Goal: Information Seeking & Learning: Learn about a topic

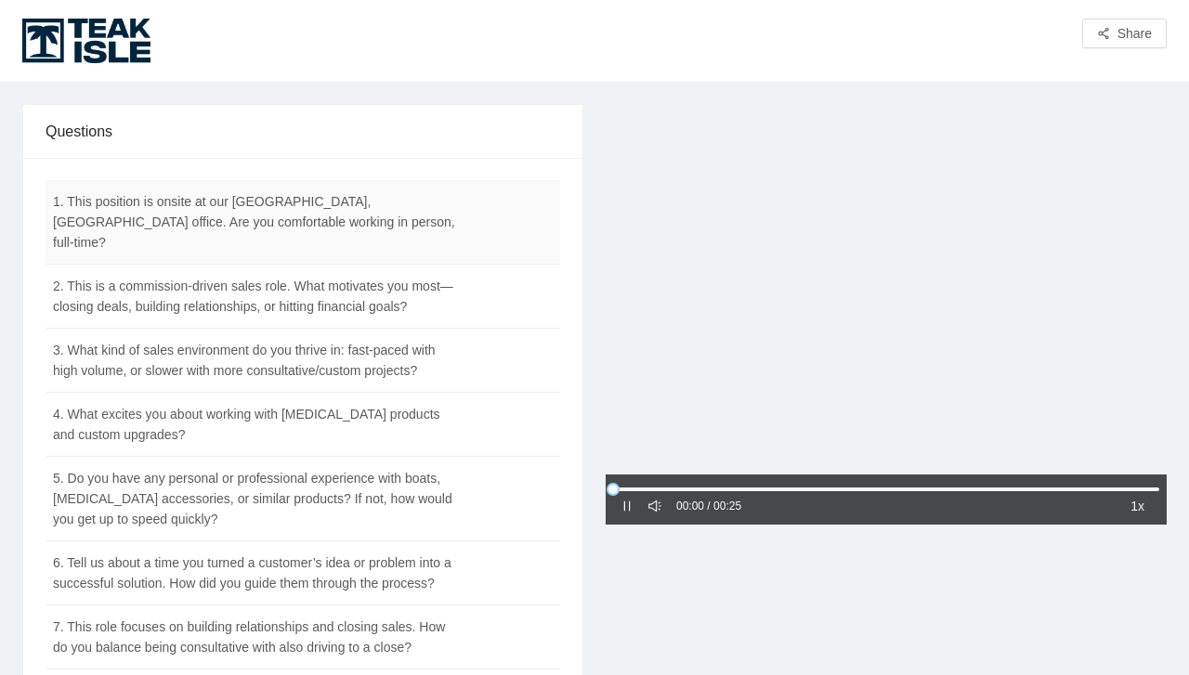
click at [165, 206] on td "1. This position is onsite at our [GEOGRAPHIC_DATA], [GEOGRAPHIC_DATA] office. …" at bounding box center [257, 222] width 422 height 85
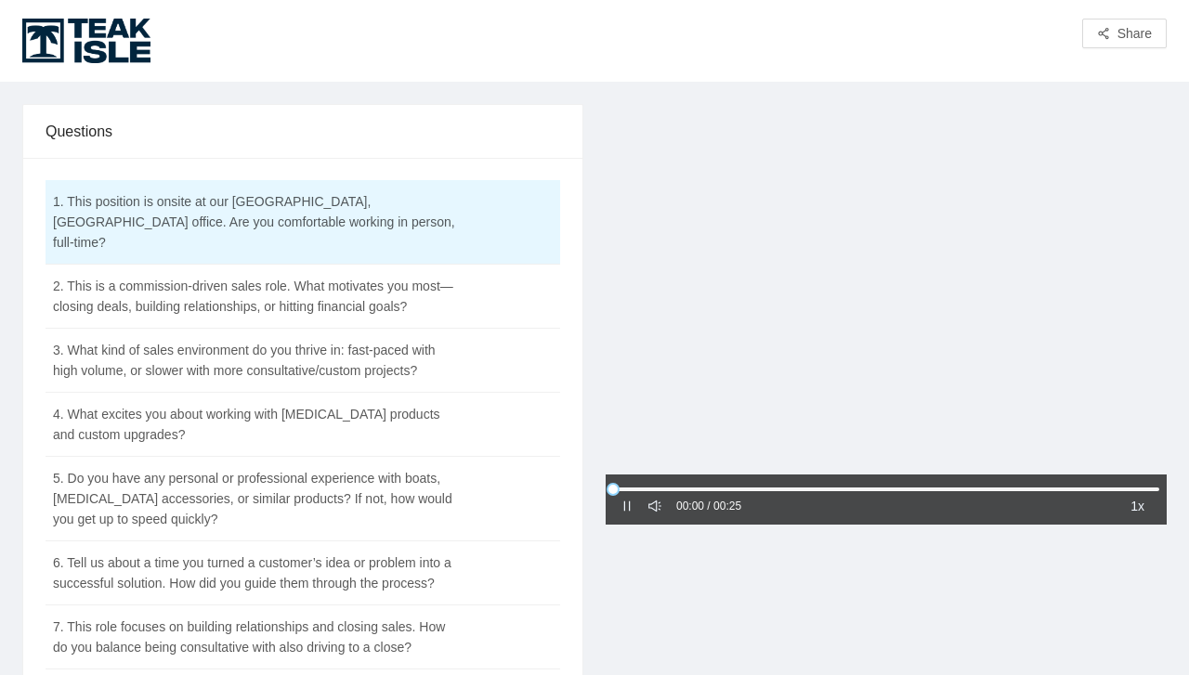
click at [613, 513] on div "00:00 / 00:25 1x" at bounding box center [886, 500] width 561 height 50
click at [622, 510] on icon "pause" at bounding box center [627, 506] width 13 height 13
click at [622, 510] on icon "caret-right" at bounding box center [627, 506] width 13 height 13
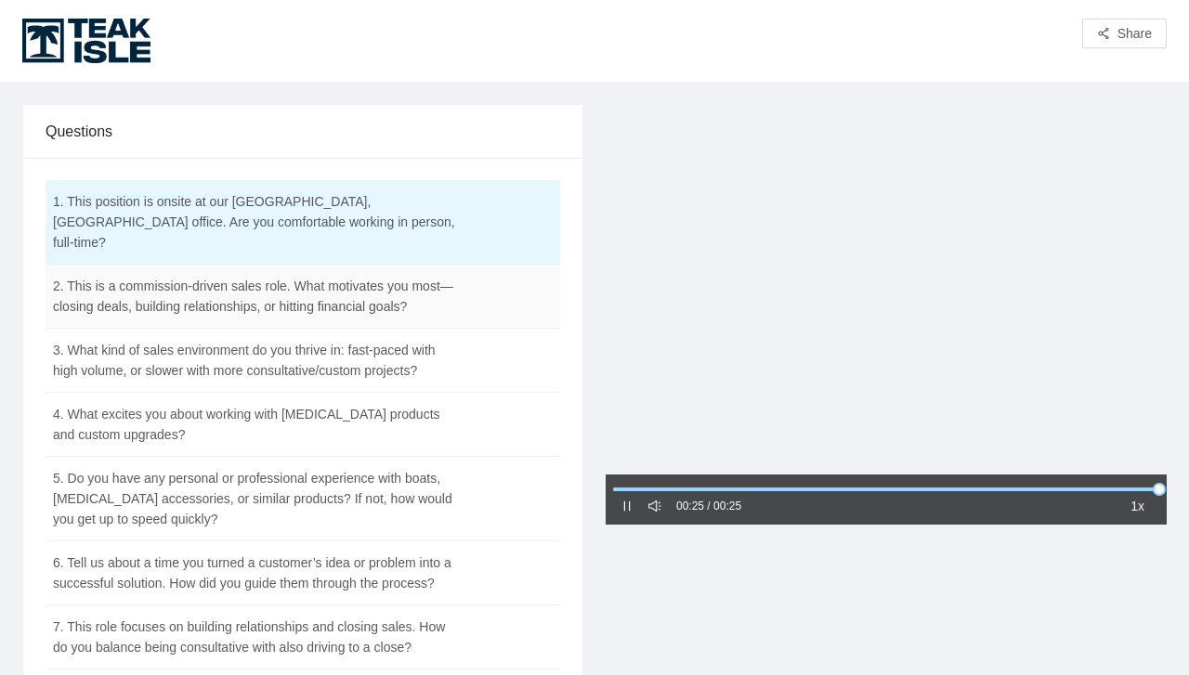
click at [178, 282] on td "2. This is a commission-driven sales role. What motivates you most—closing deal…" at bounding box center [257, 297] width 422 height 64
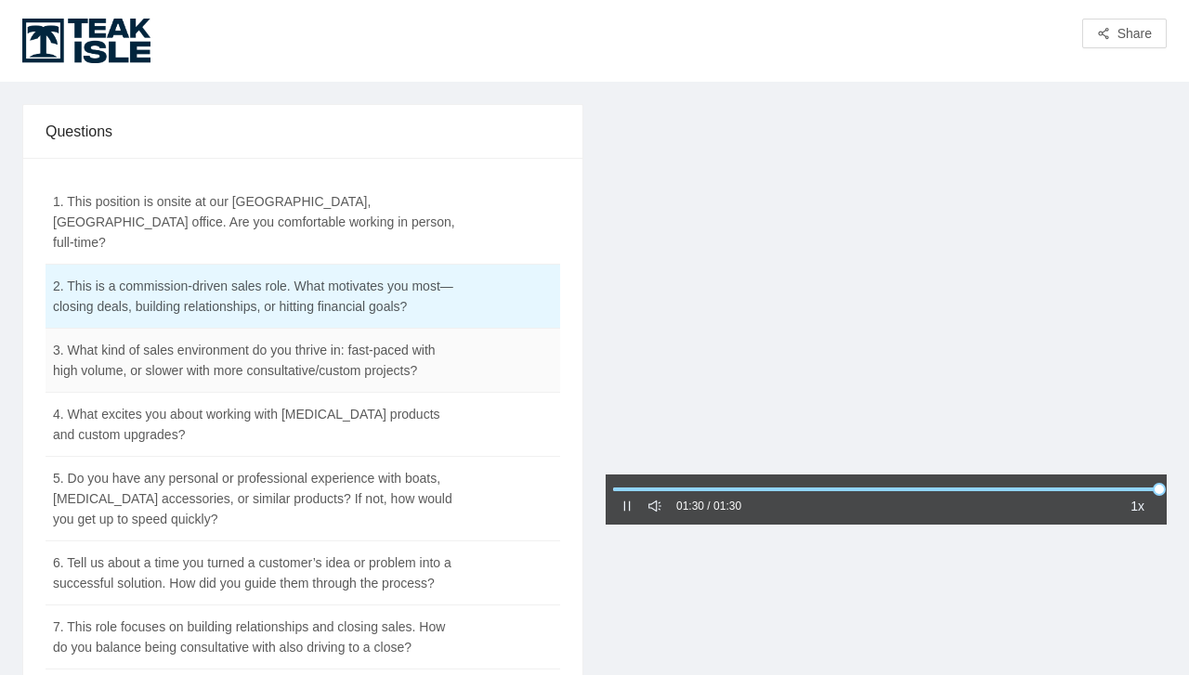
click at [175, 352] on td "3. What kind of sales environment do you thrive in: fast-paced with high volume…" at bounding box center [257, 361] width 422 height 64
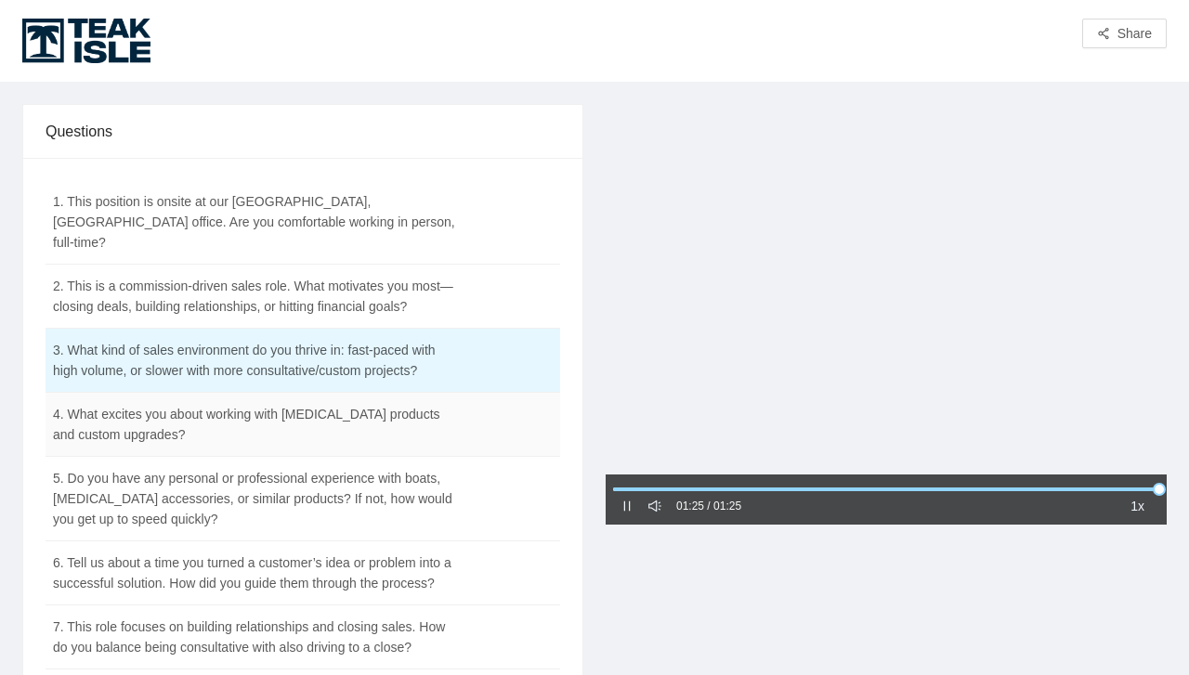
click at [213, 410] on td "4. What excites you about working with [MEDICAL_DATA] products and custom upgra…" at bounding box center [257, 425] width 422 height 64
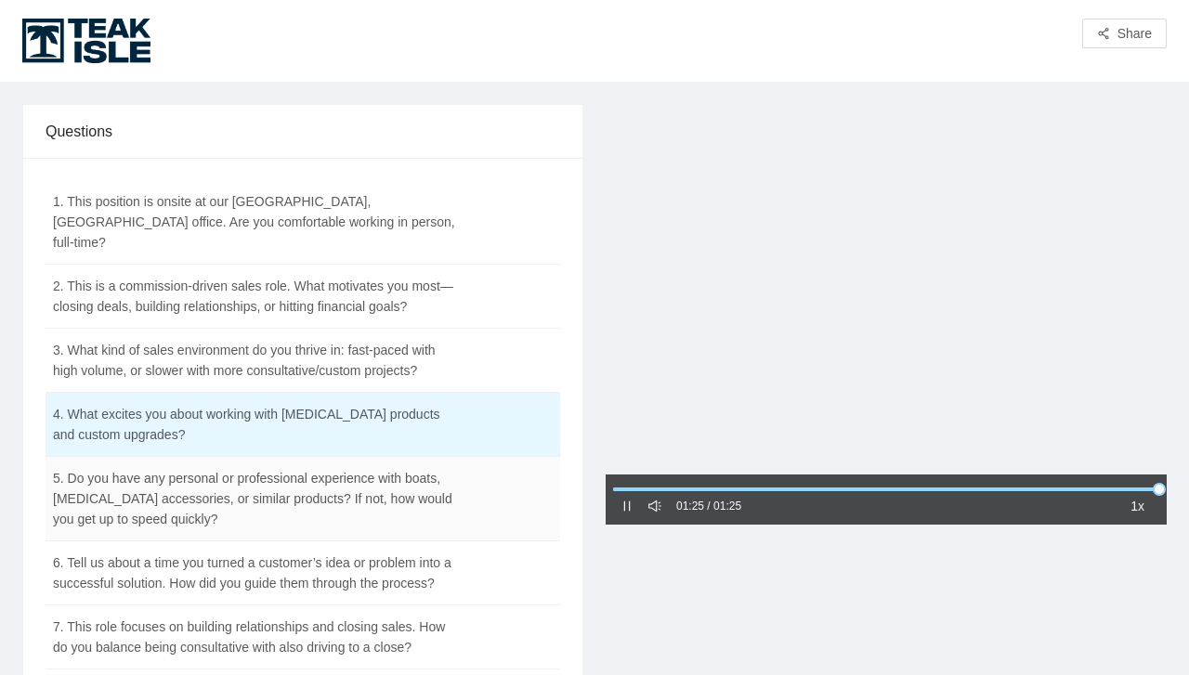
click at [203, 494] on td "5. Do you have any personal or professional experience with boats, [MEDICAL_DAT…" at bounding box center [257, 499] width 422 height 85
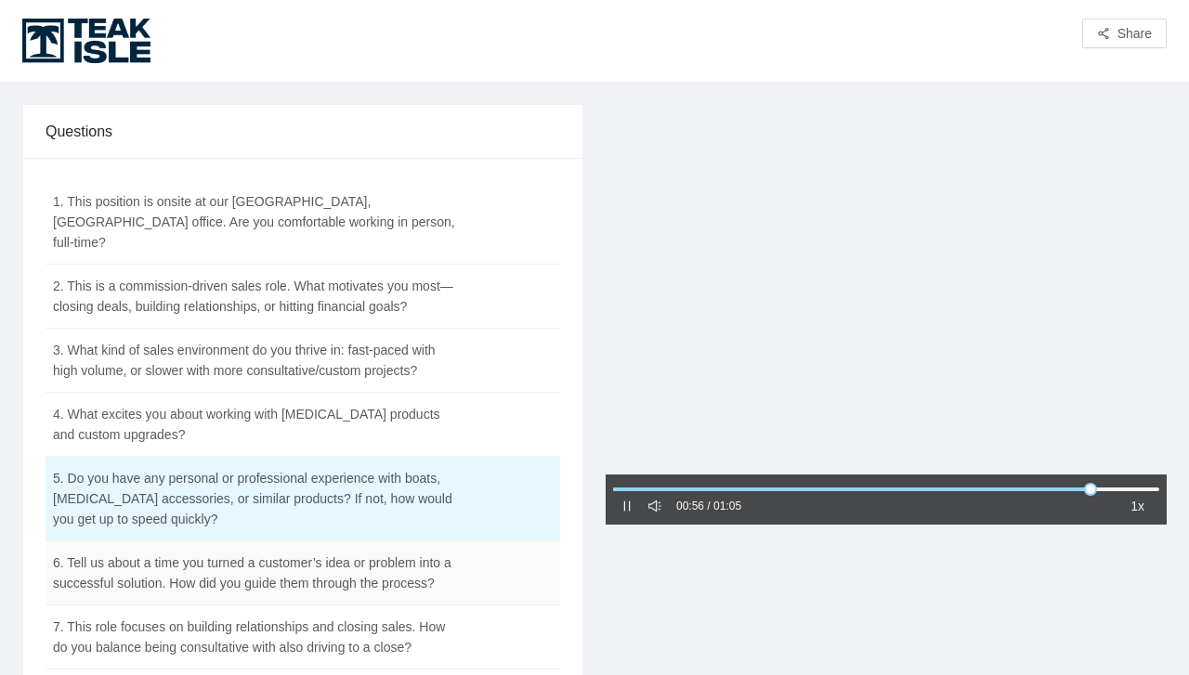
click at [376, 560] on td "6. Tell us about a time you turned a customer’s idea or problem into a successf…" at bounding box center [257, 574] width 422 height 64
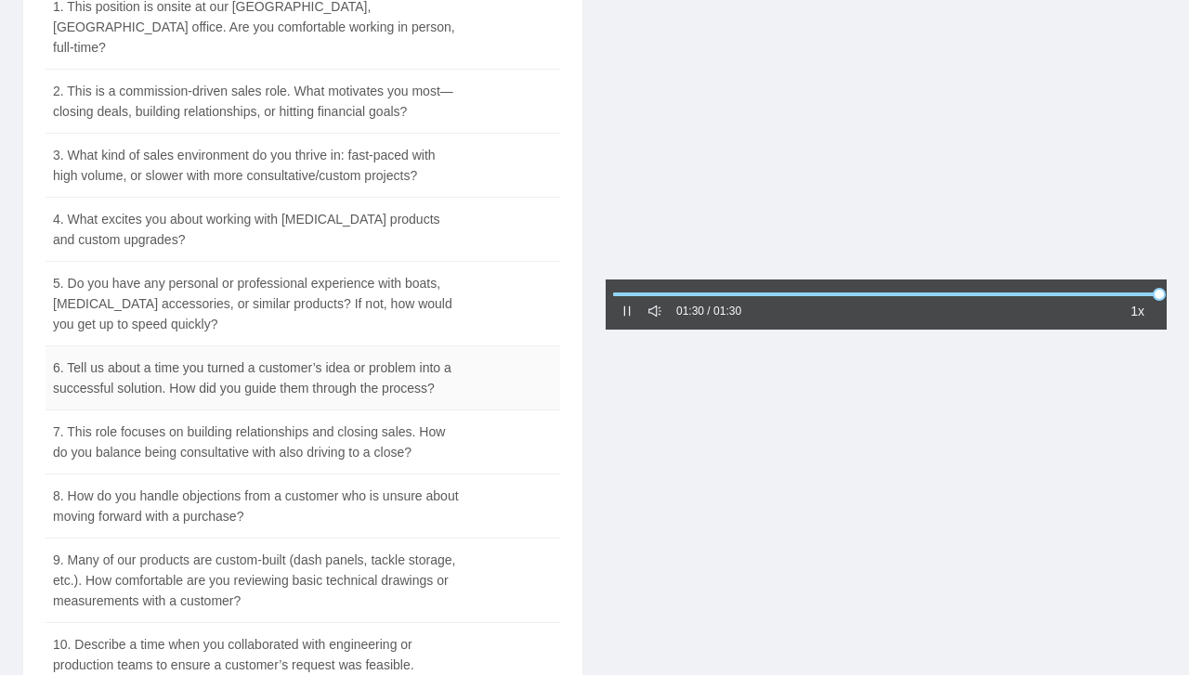
scroll to position [248, 0]
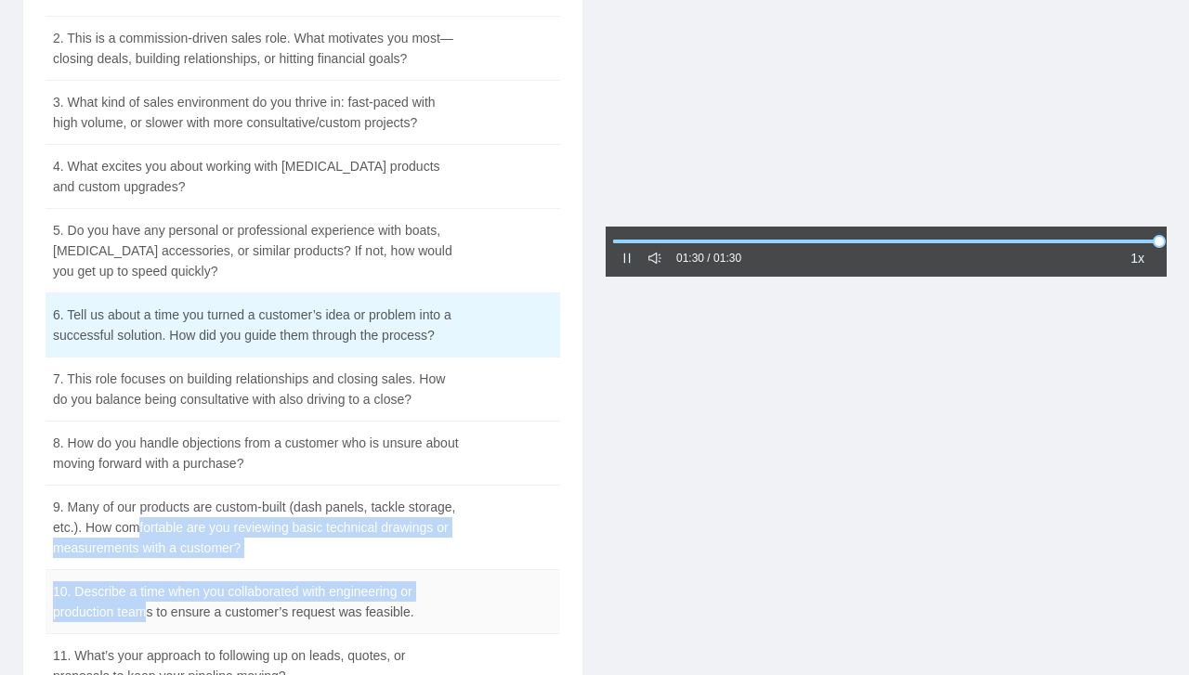
drag, startPoint x: 136, startPoint y: 514, endPoint x: 151, endPoint y: 610, distance: 97.9
click at [151, 610] on tbody "1. This position is onsite at our Ocoee, FL office. Are you comfortable working…" at bounding box center [303, 357] width 515 height 851
click at [157, 534] on td "9. Many of our products are custom-built (dash panels, tackle storage, etc.). H…" at bounding box center [257, 528] width 422 height 85
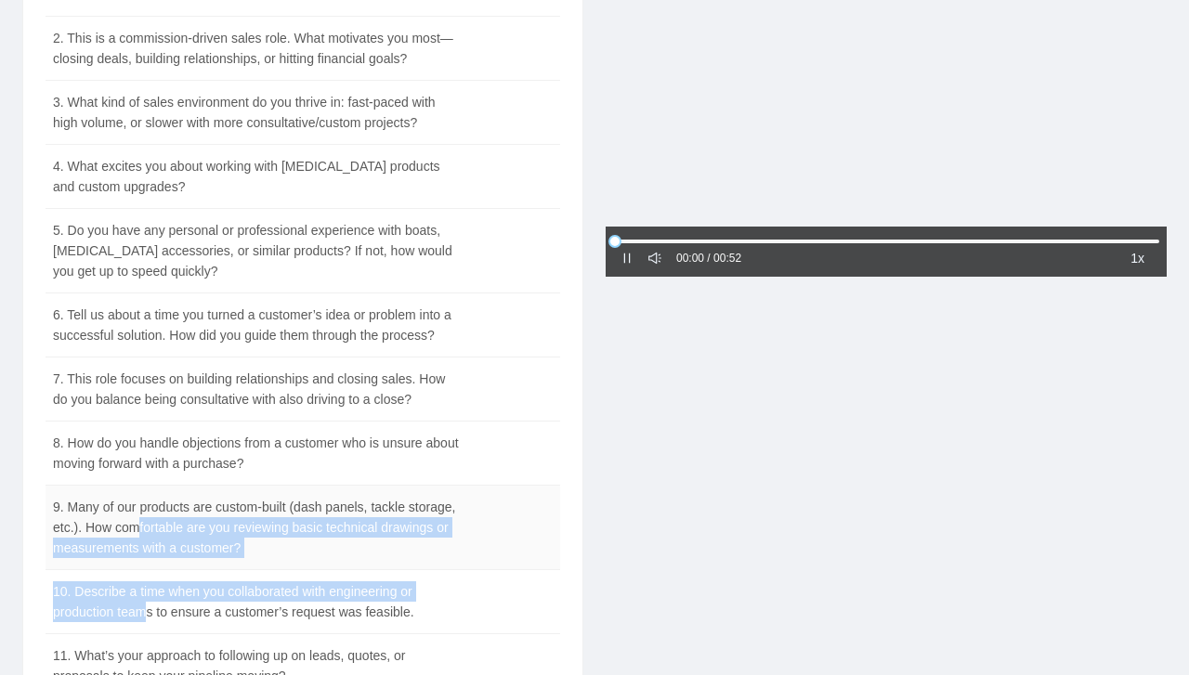
click at [486, 529] on td at bounding box center [513, 528] width 93 height 85
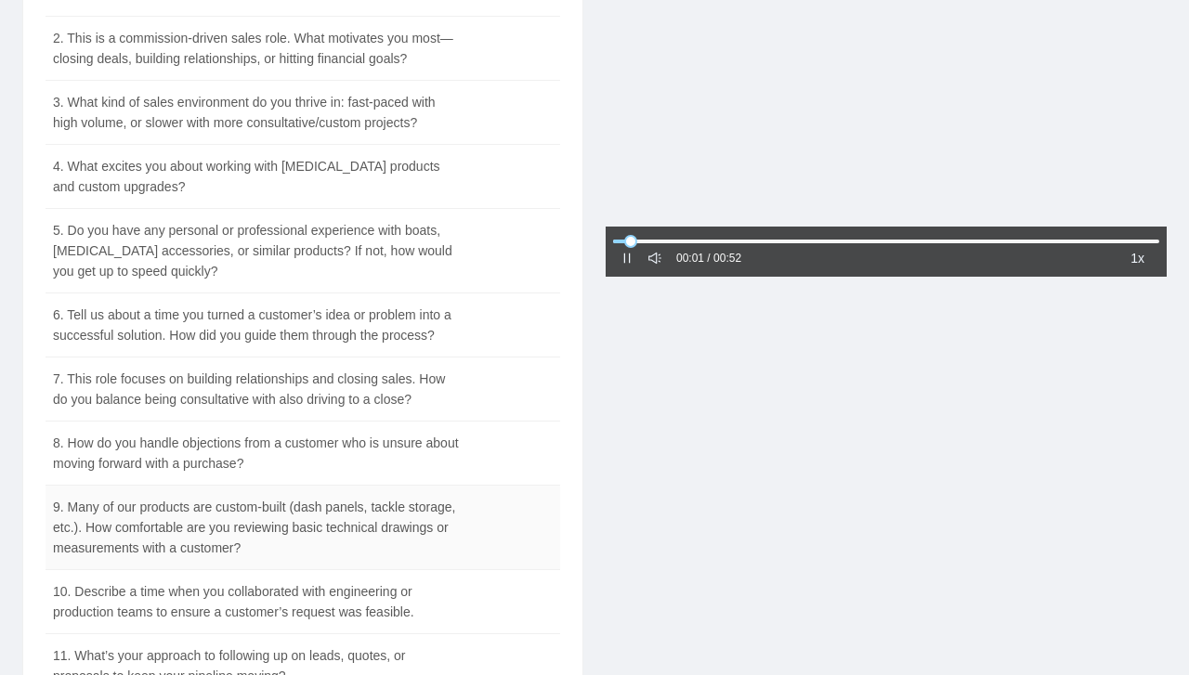
click at [208, 508] on td "9. Many of our products are custom-built (dash panels, tackle storage, etc.). H…" at bounding box center [257, 528] width 422 height 85
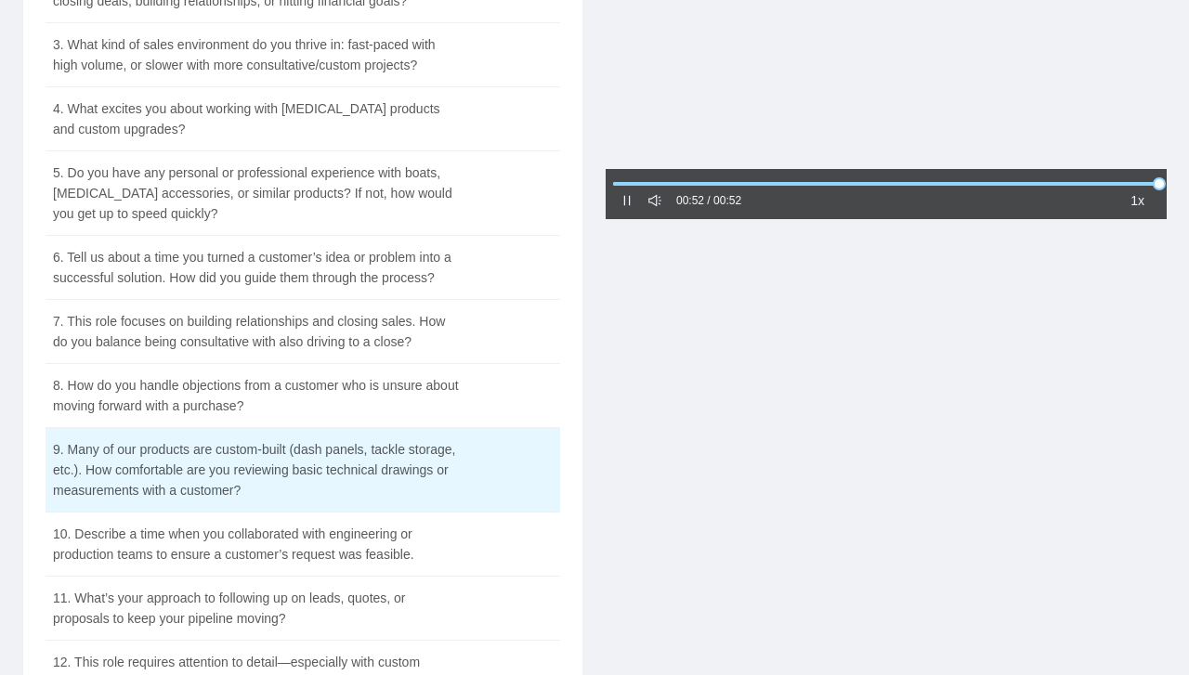
scroll to position [309, 0]
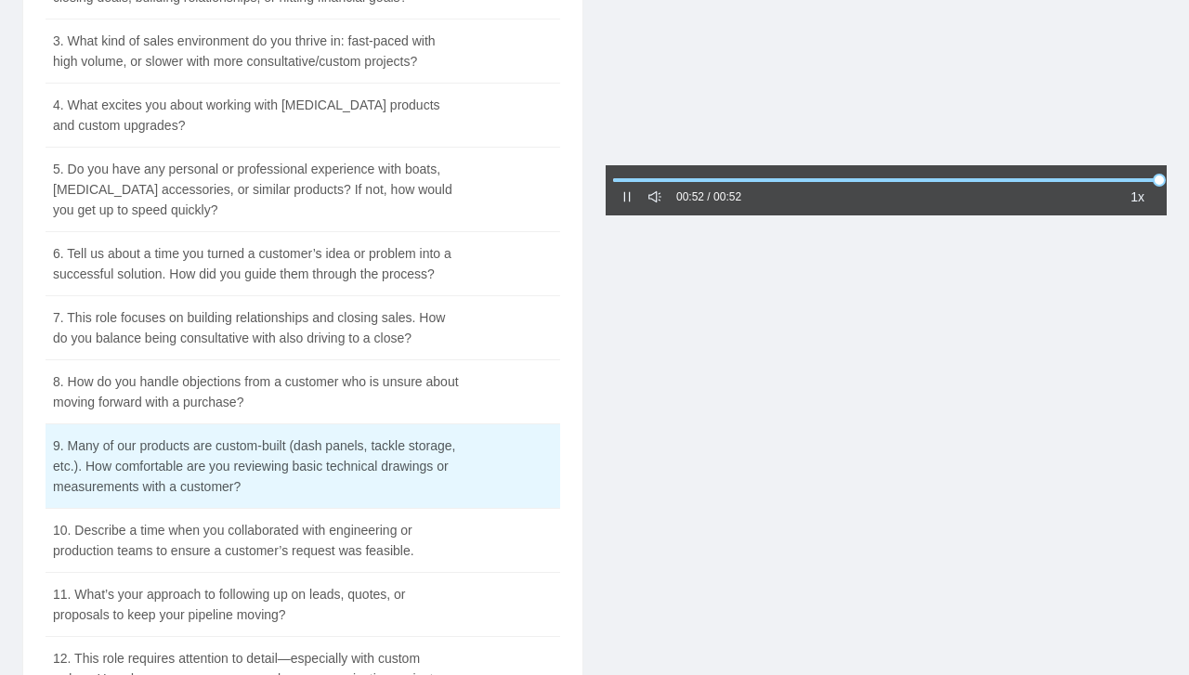
click at [736, 431] on div "00:52 / 00:52 1x" at bounding box center [886, 480] width 583 height 1370
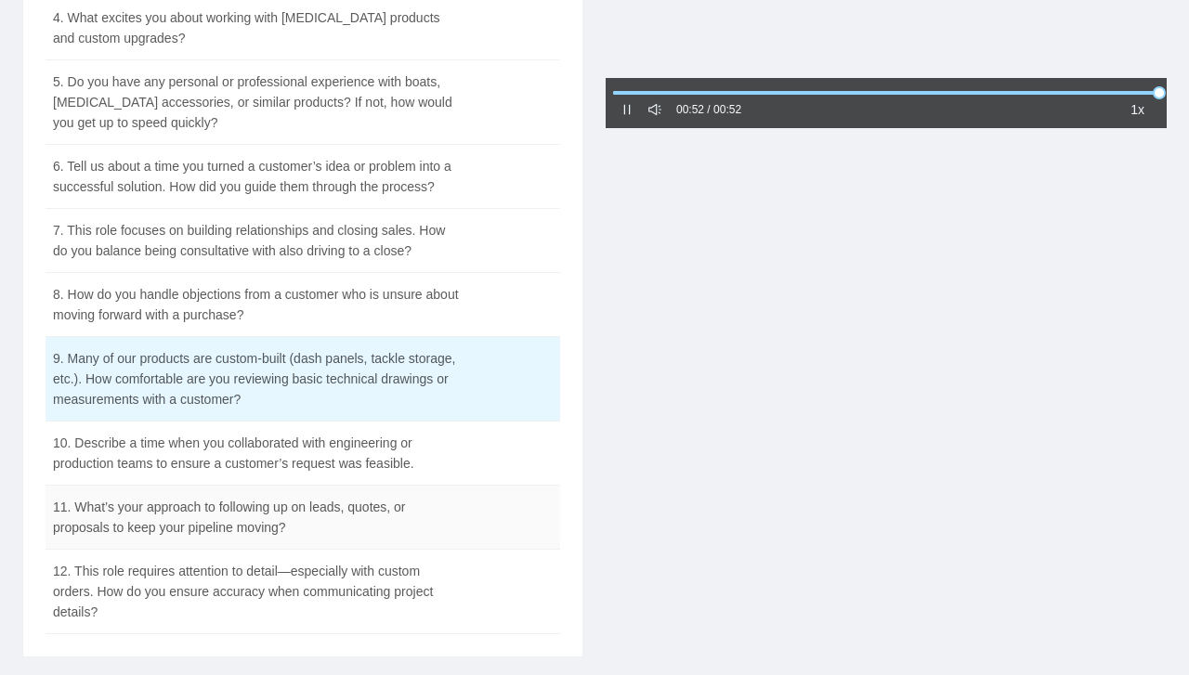
scroll to position [402, 0]
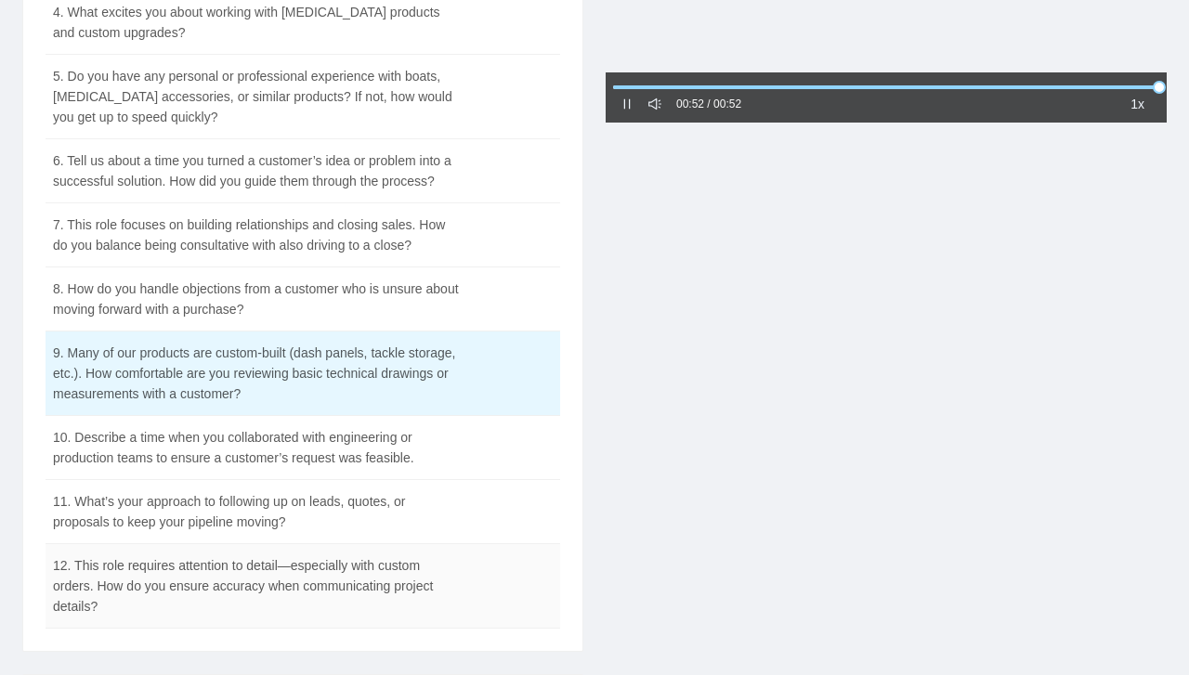
click at [173, 588] on td "12. This role requires attention to detail—especially with custom orders. How d…" at bounding box center [257, 586] width 422 height 85
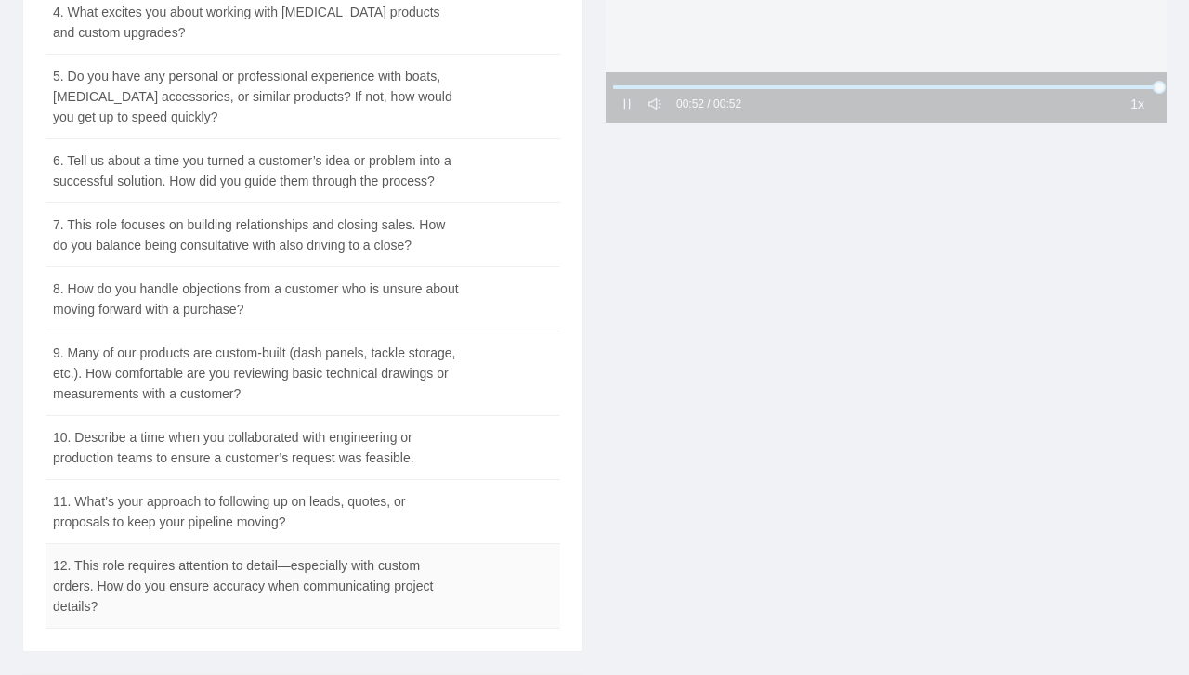
click at [258, 571] on td "12. This role requires attention to detail—especially with custom orders. How d…" at bounding box center [257, 586] width 422 height 85
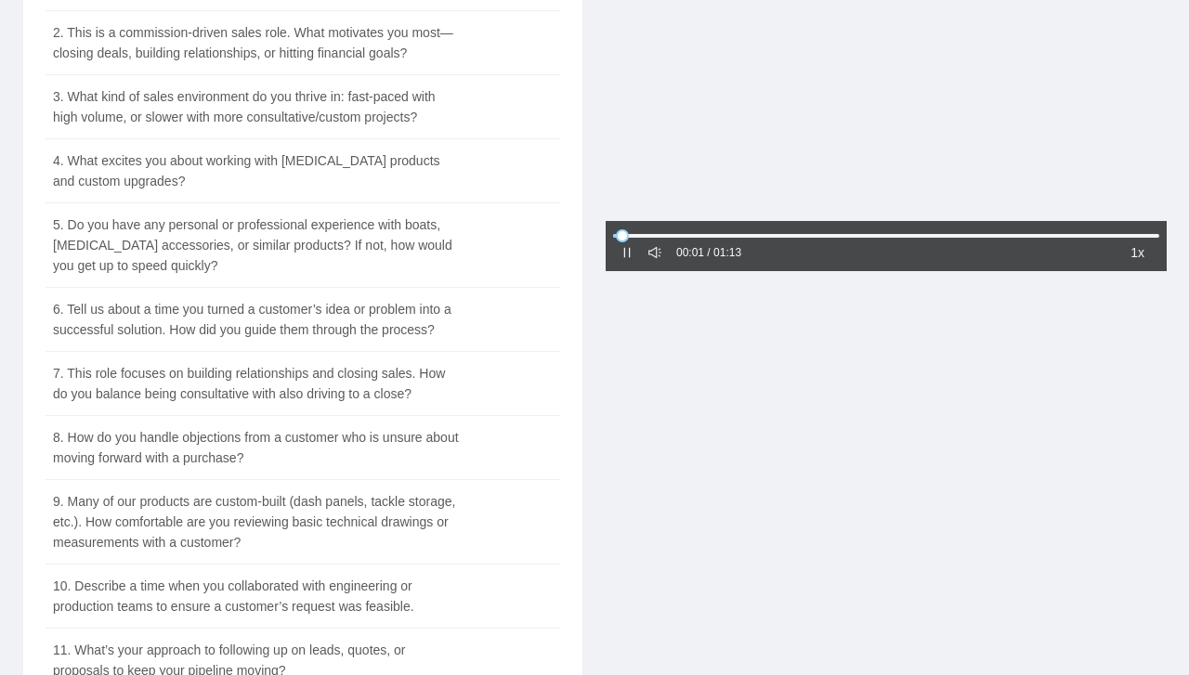
scroll to position [31, 0]
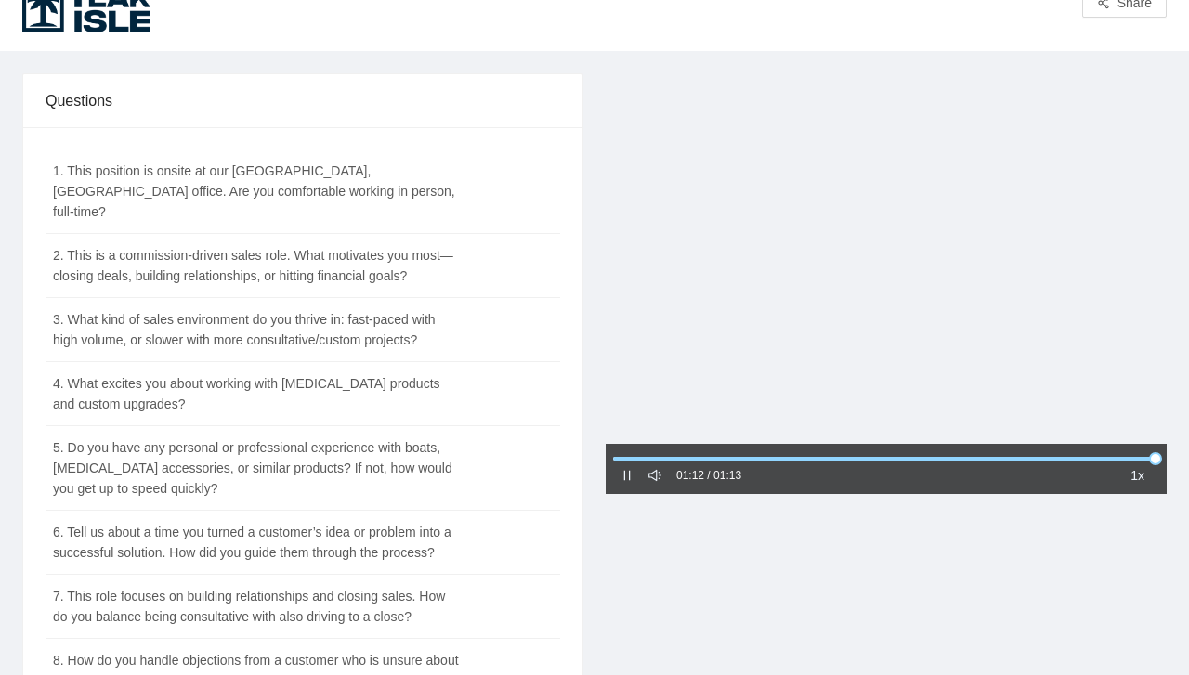
click at [621, 477] on icon "pause" at bounding box center [627, 475] width 13 height 13
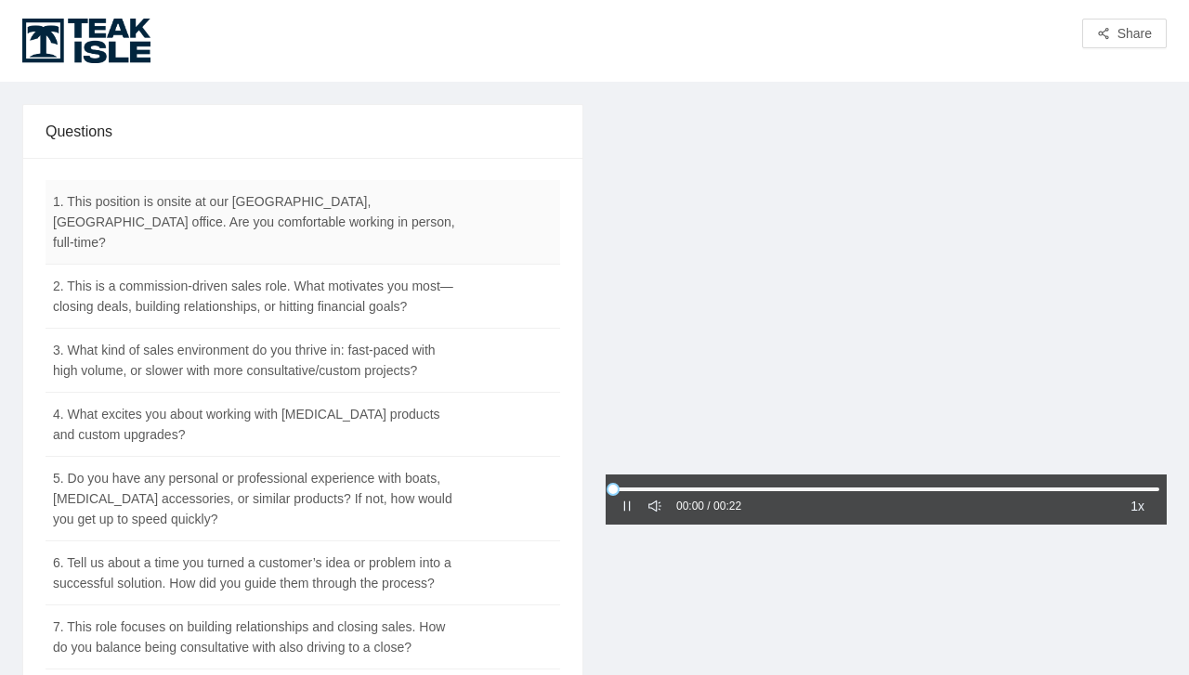
click at [197, 217] on td "1. This position is onsite at our [GEOGRAPHIC_DATA], [GEOGRAPHIC_DATA] office. …" at bounding box center [257, 222] width 422 height 85
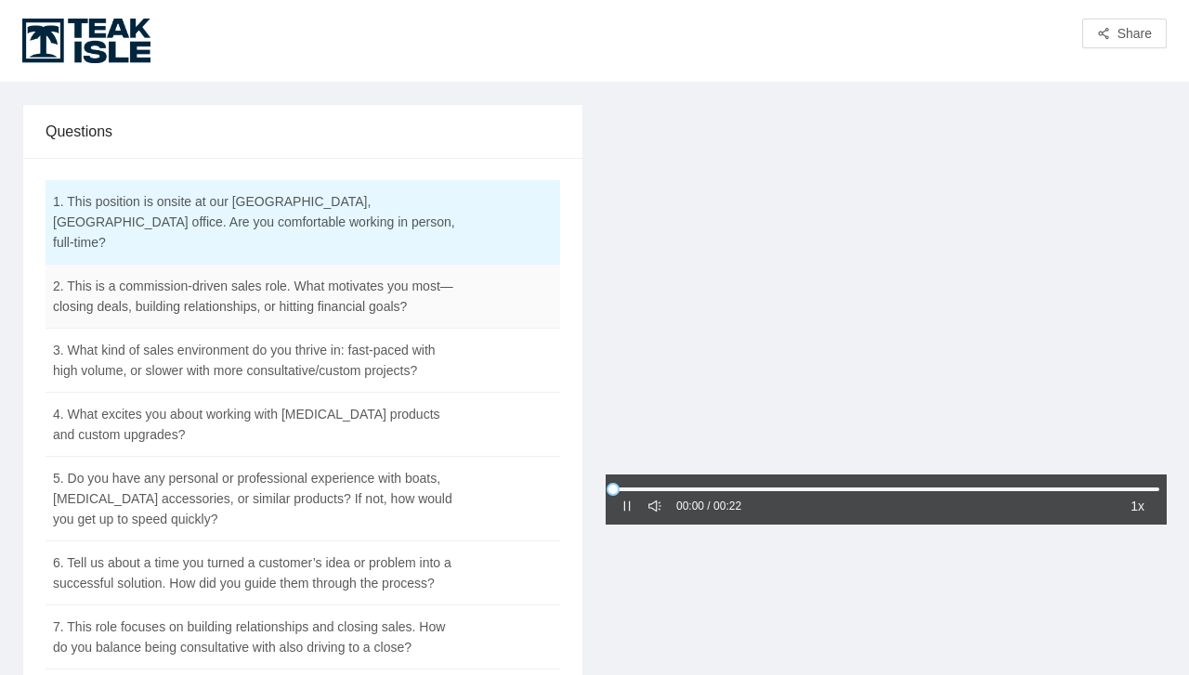
click at [186, 290] on td "2. This is a commission-driven sales role. What motivates you most—closing deal…" at bounding box center [257, 297] width 422 height 64
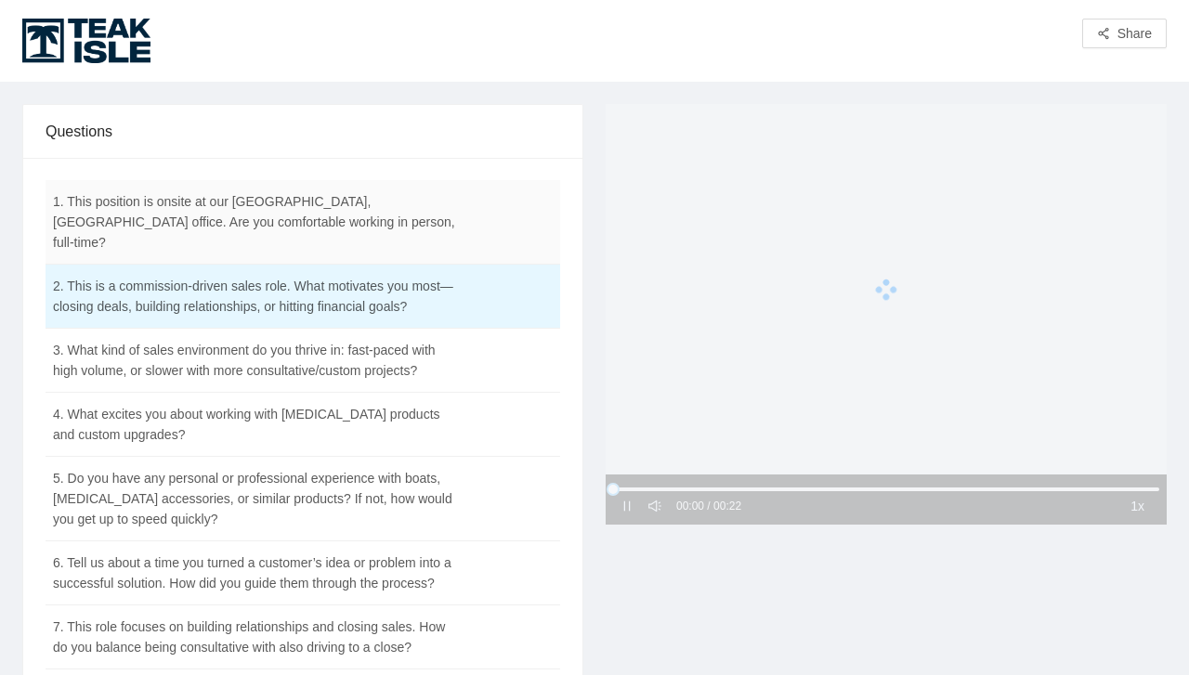
click at [177, 213] on td "1. This position is onsite at our [GEOGRAPHIC_DATA], [GEOGRAPHIC_DATA] office. …" at bounding box center [257, 222] width 422 height 85
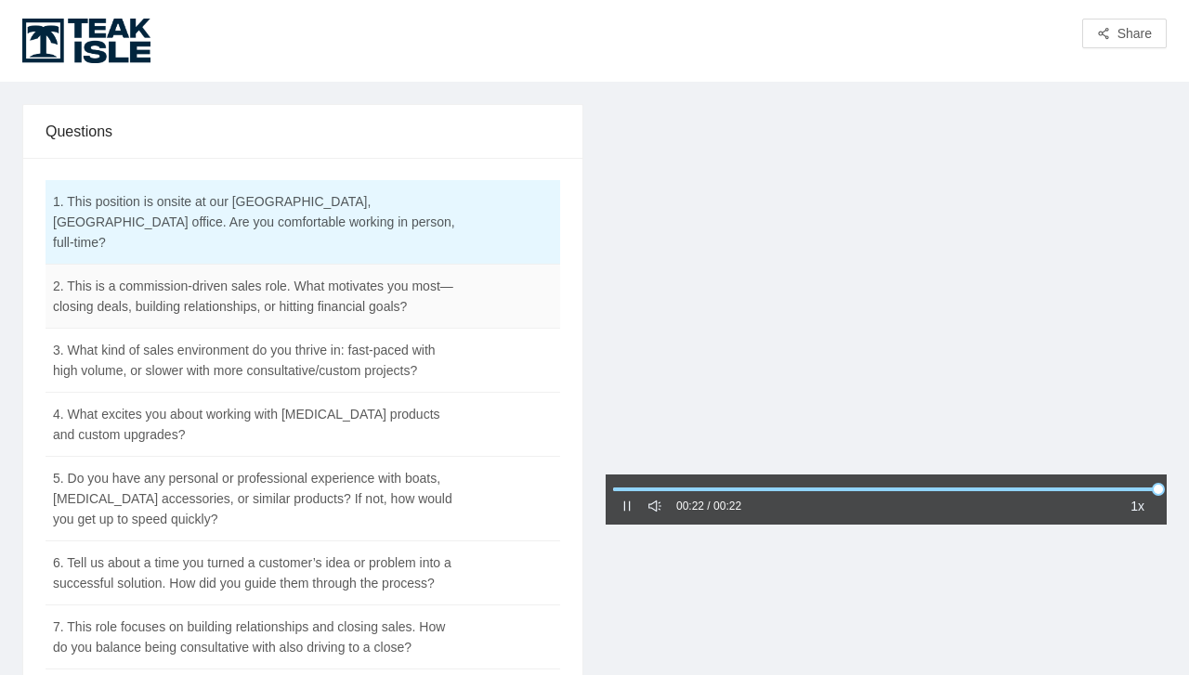
click at [197, 275] on td "2. This is a commission-driven sales role. What motivates you most—closing deal…" at bounding box center [257, 297] width 422 height 64
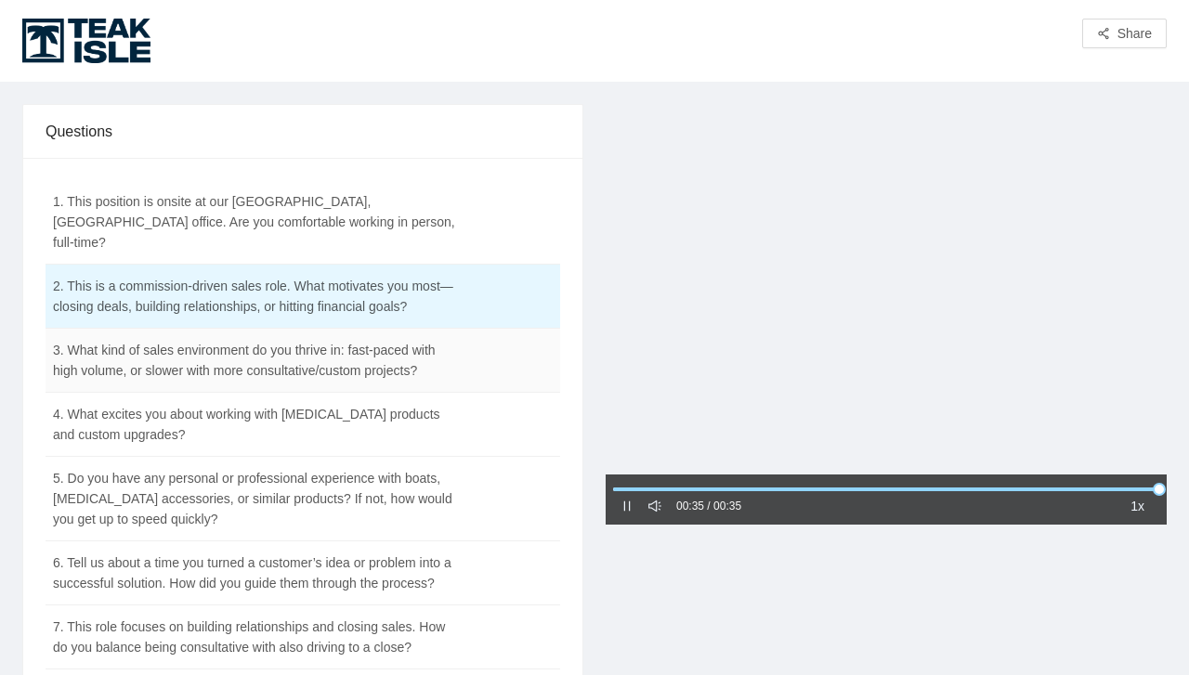
click at [234, 351] on td "3. What kind of sales environment do you thrive in: fast-paced with high volume…" at bounding box center [257, 361] width 422 height 64
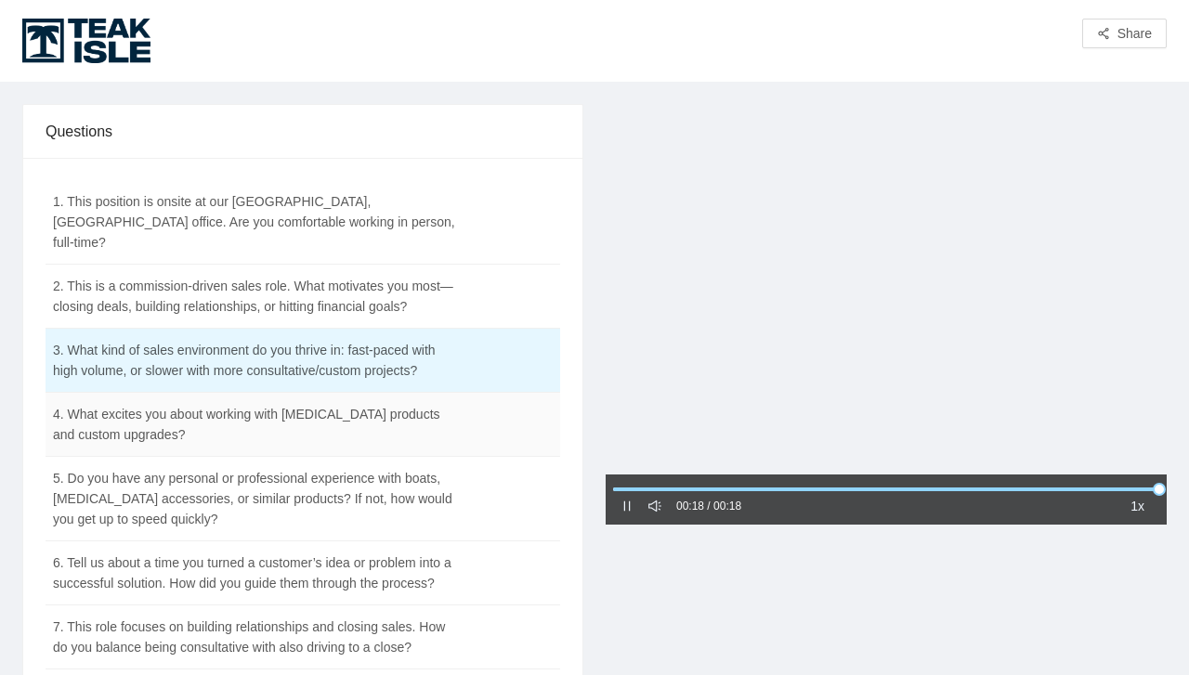
click at [273, 402] on td "4. What excites you about working with [MEDICAL_DATA] products and custom upgra…" at bounding box center [257, 425] width 422 height 64
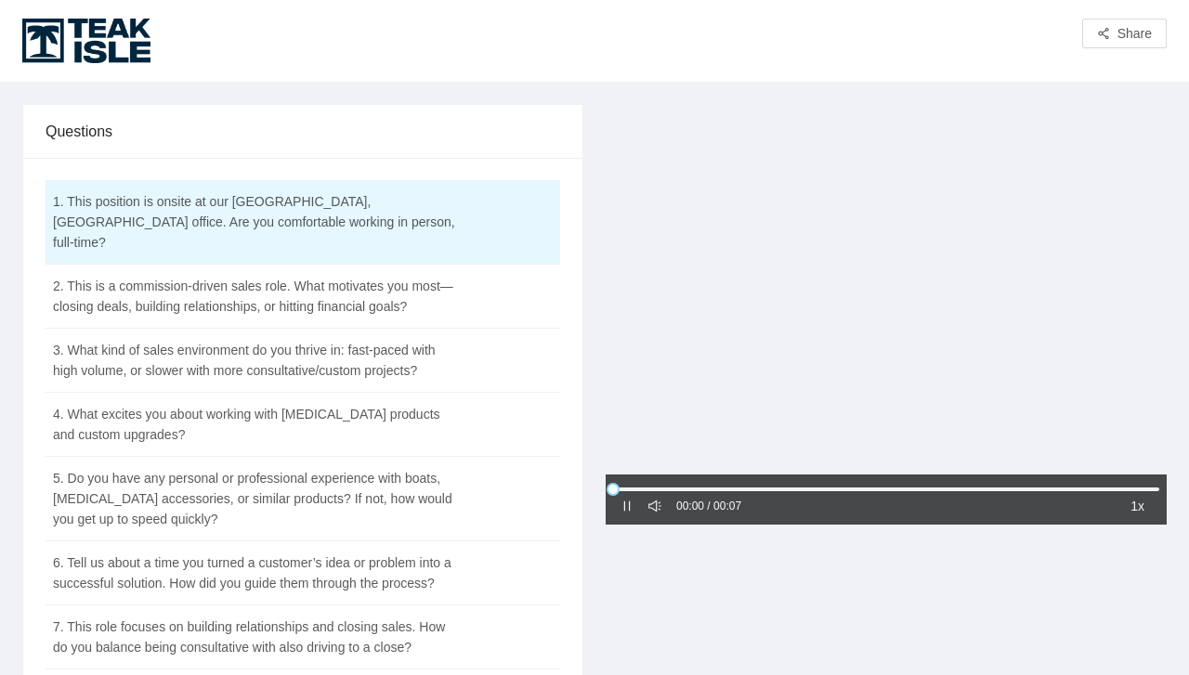
click at [626, 510] on icon "pause" at bounding box center [627, 506] width 13 height 13
click at [626, 510] on icon "caret-right" at bounding box center [627, 506] width 13 height 13
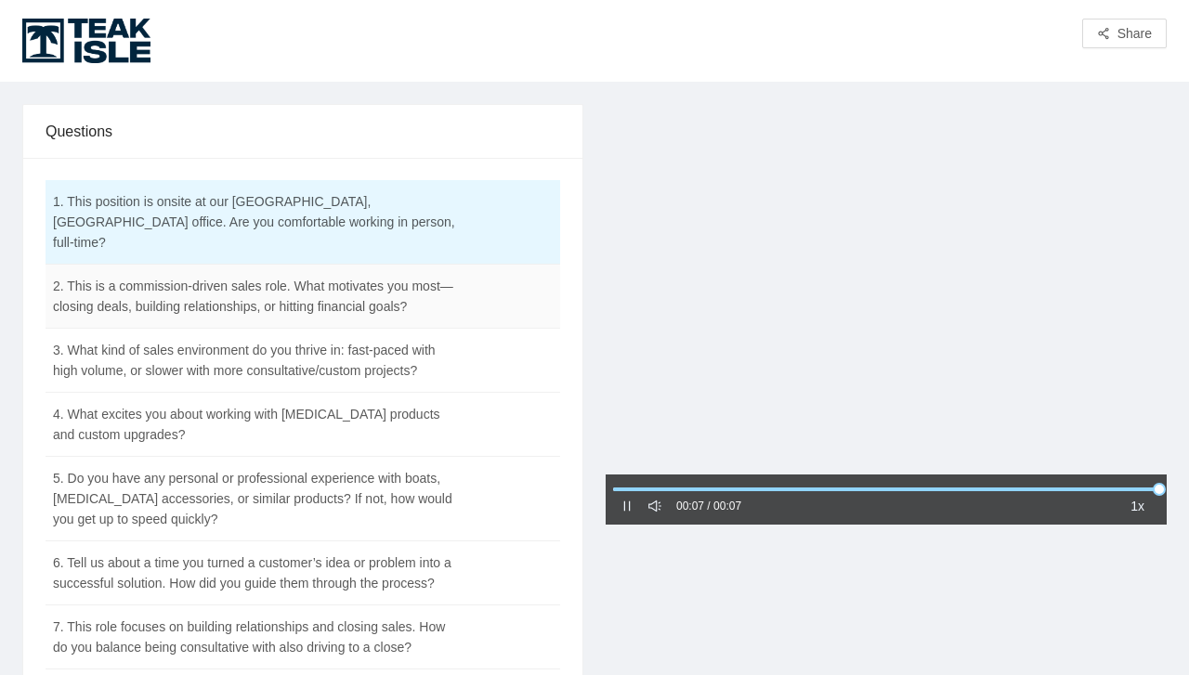
click at [179, 293] on td "2. This is a commission-driven sales role. What motivates you most—closing deal…" at bounding box center [257, 297] width 422 height 64
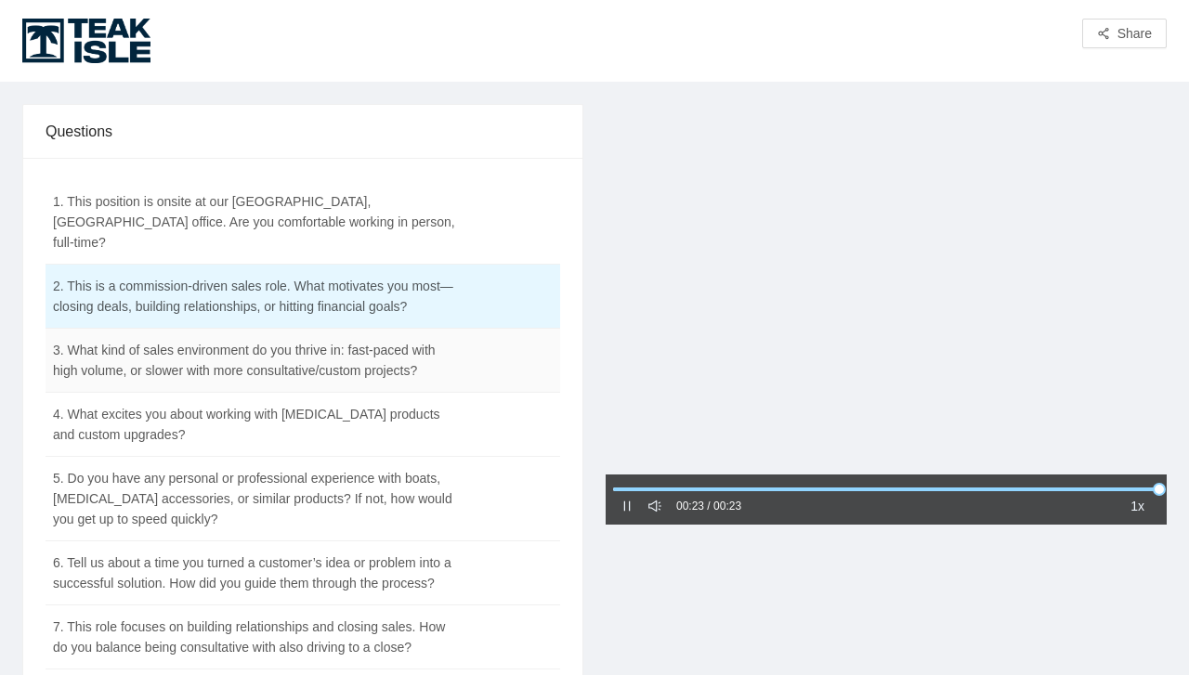
click at [320, 360] on td "3. What kind of sales environment do you thrive in: fast-paced with high volume…" at bounding box center [257, 361] width 422 height 64
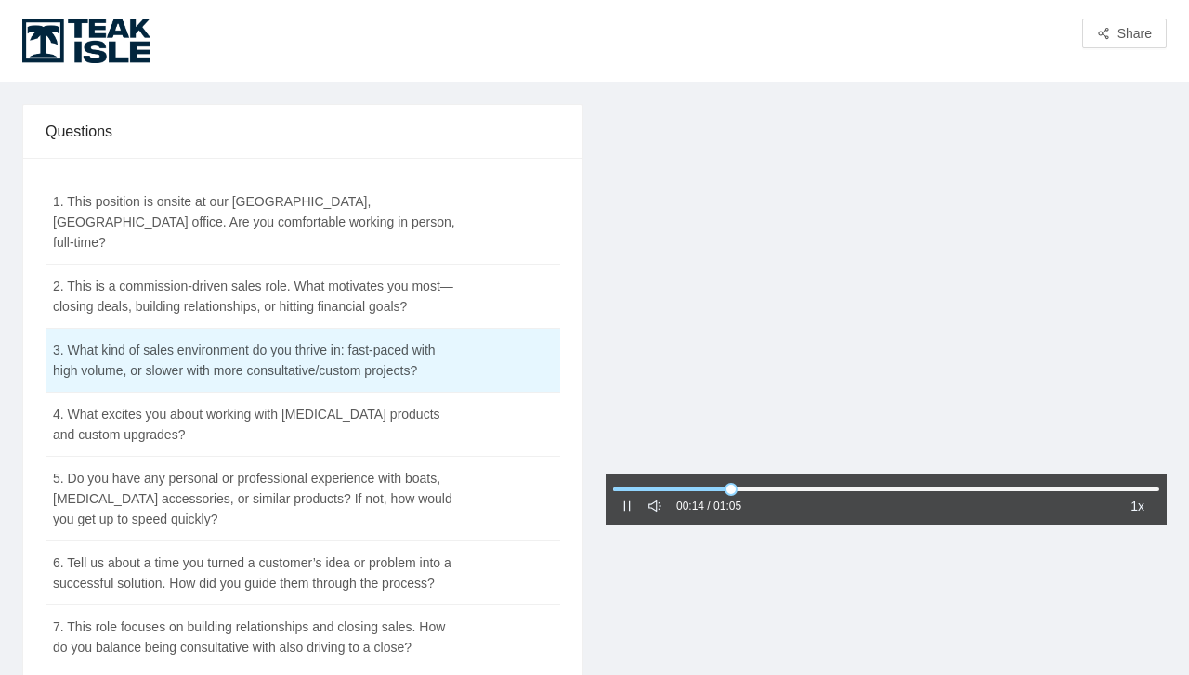
click at [962, 365] on div at bounding box center [886, 291] width 561 height 374
click at [886, 353] on div at bounding box center [886, 291] width 561 height 374
click at [932, 344] on div at bounding box center [886, 291] width 561 height 374
click at [994, 284] on div at bounding box center [886, 291] width 561 height 374
click at [242, 410] on td "4. What excites you about working with [MEDICAL_DATA] products and custom upgra…" at bounding box center [257, 425] width 422 height 64
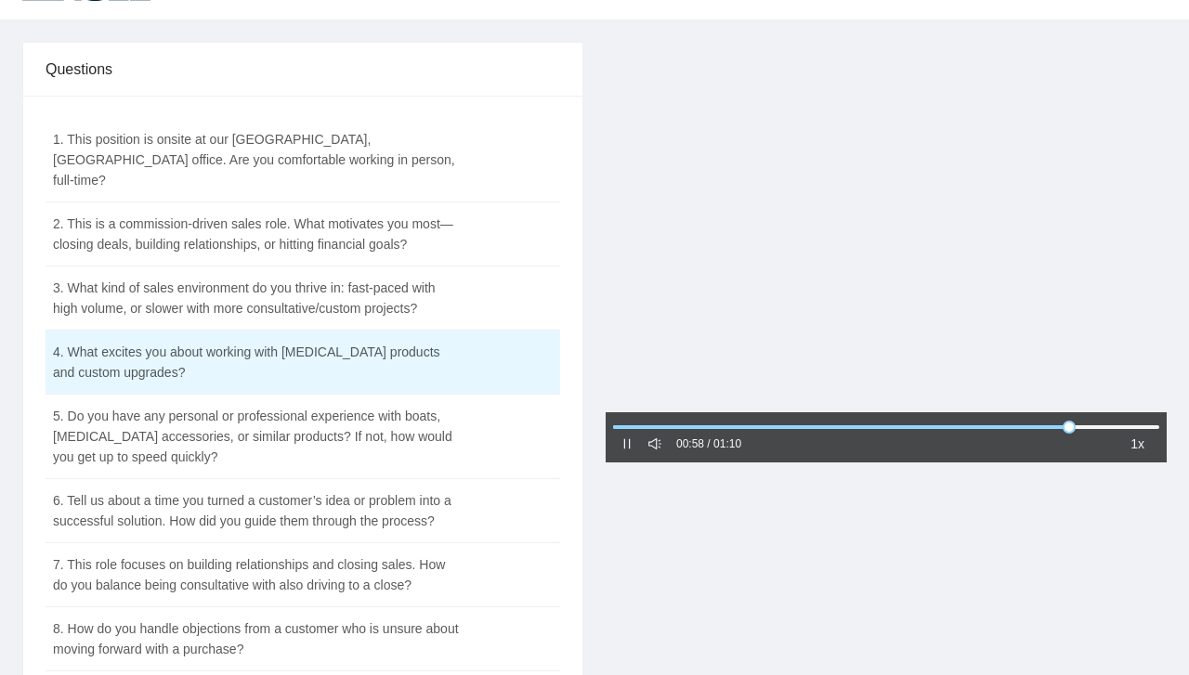
scroll to position [31, 0]
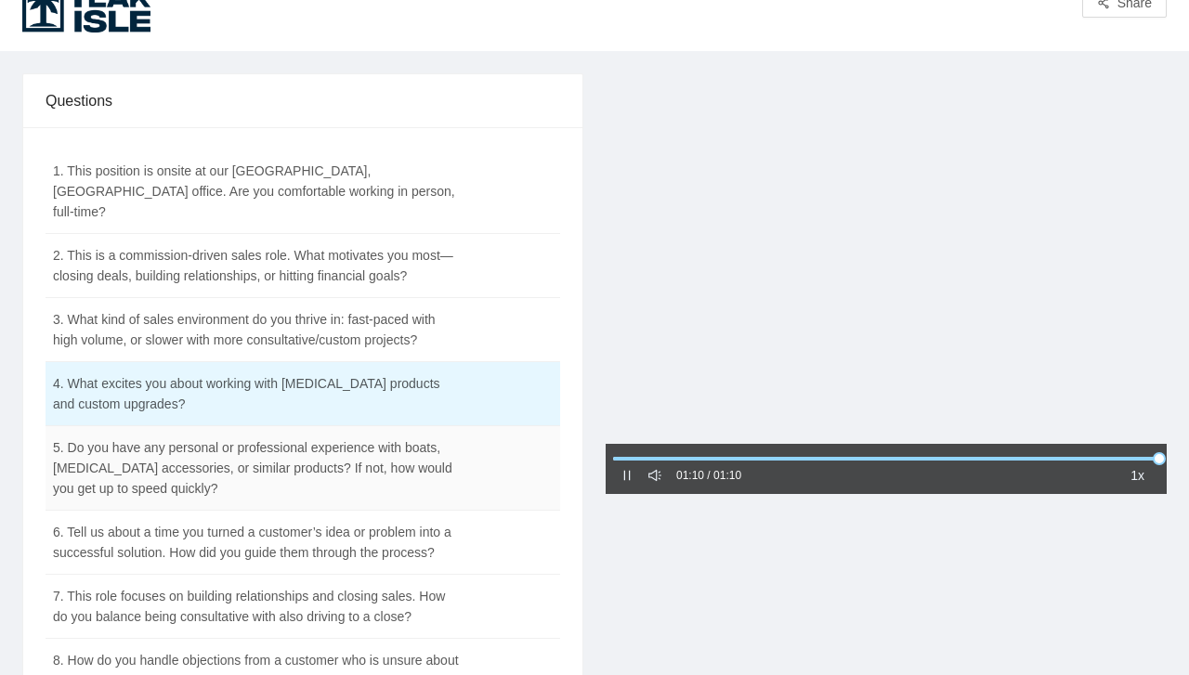
click at [245, 450] on td "5. Do you have any personal or professional experience with boats, [MEDICAL_DAT…" at bounding box center [257, 468] width 422 height 85
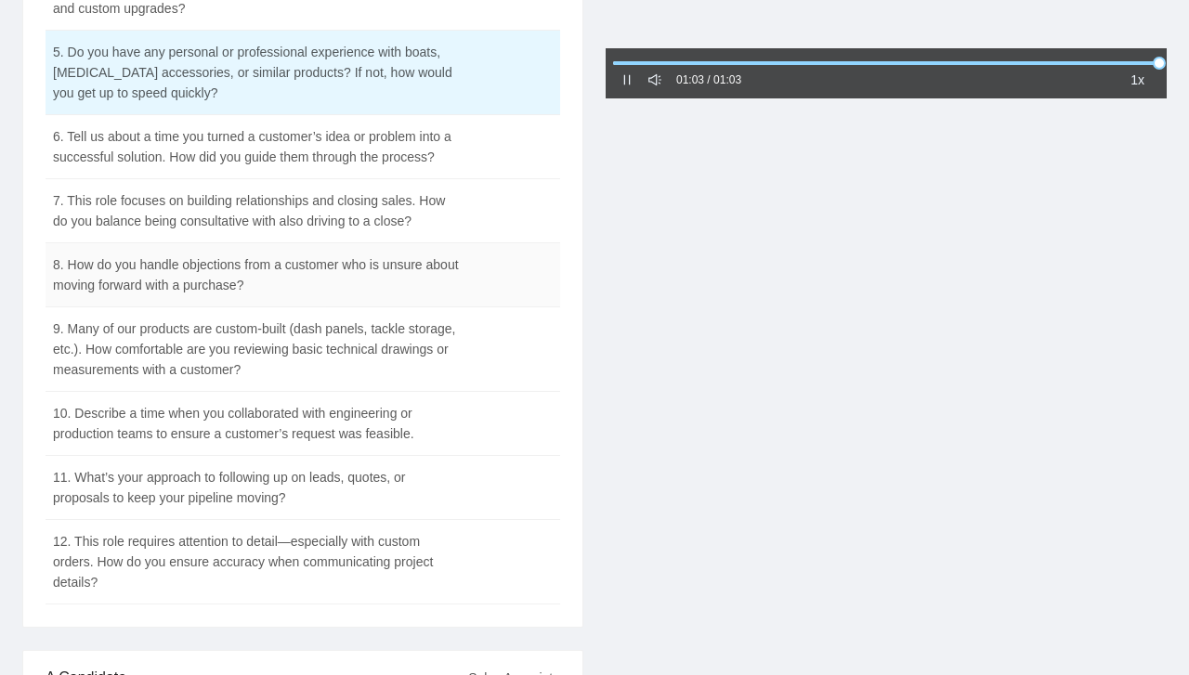
scroll to position [434, 0]
